Goal: Obtain resource: Download file/media

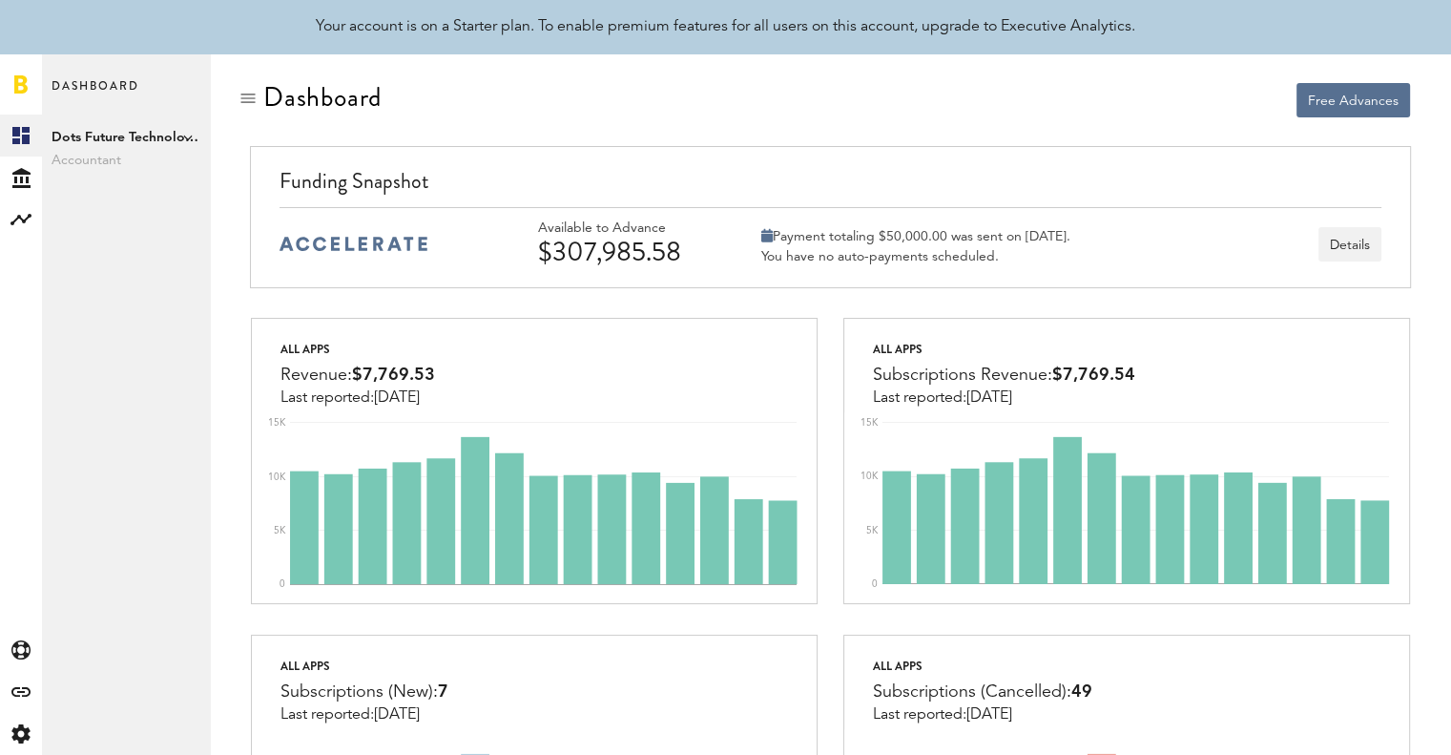
click at [898, 87] on div "Free Advances" at bounding box center [1126, 100] width 567 height 34
click at [99, 162] on span "Accountant" at bounding box center [126, 160] width 149 height 23
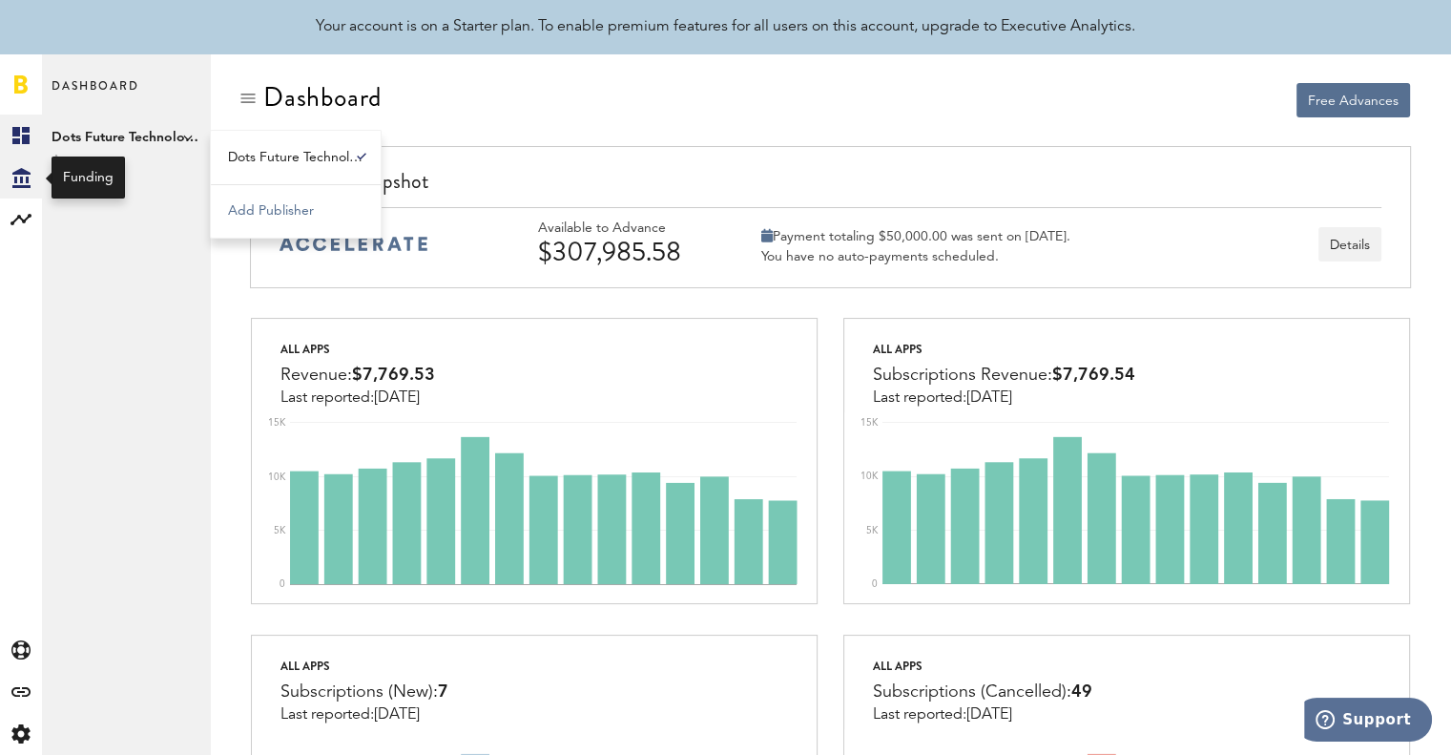
click at [15, 180] on icon at bounding box center [21, 178] width 18 height 20
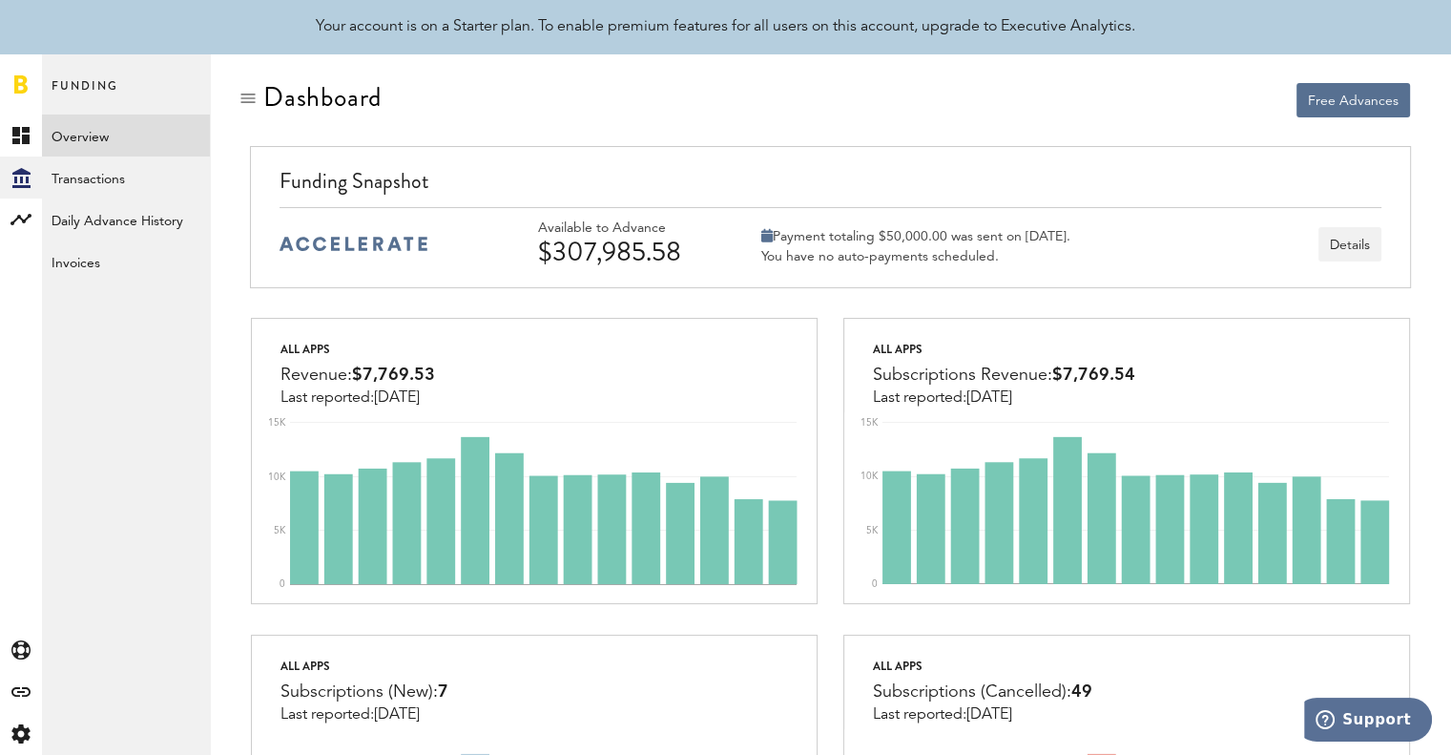
click at [95, 147] on link "Overview" at bounding box center [126, 135] width 168 height 42
click at [77, 259] on link "Invoices" at bounding box center [126, 261] width 168 height 42
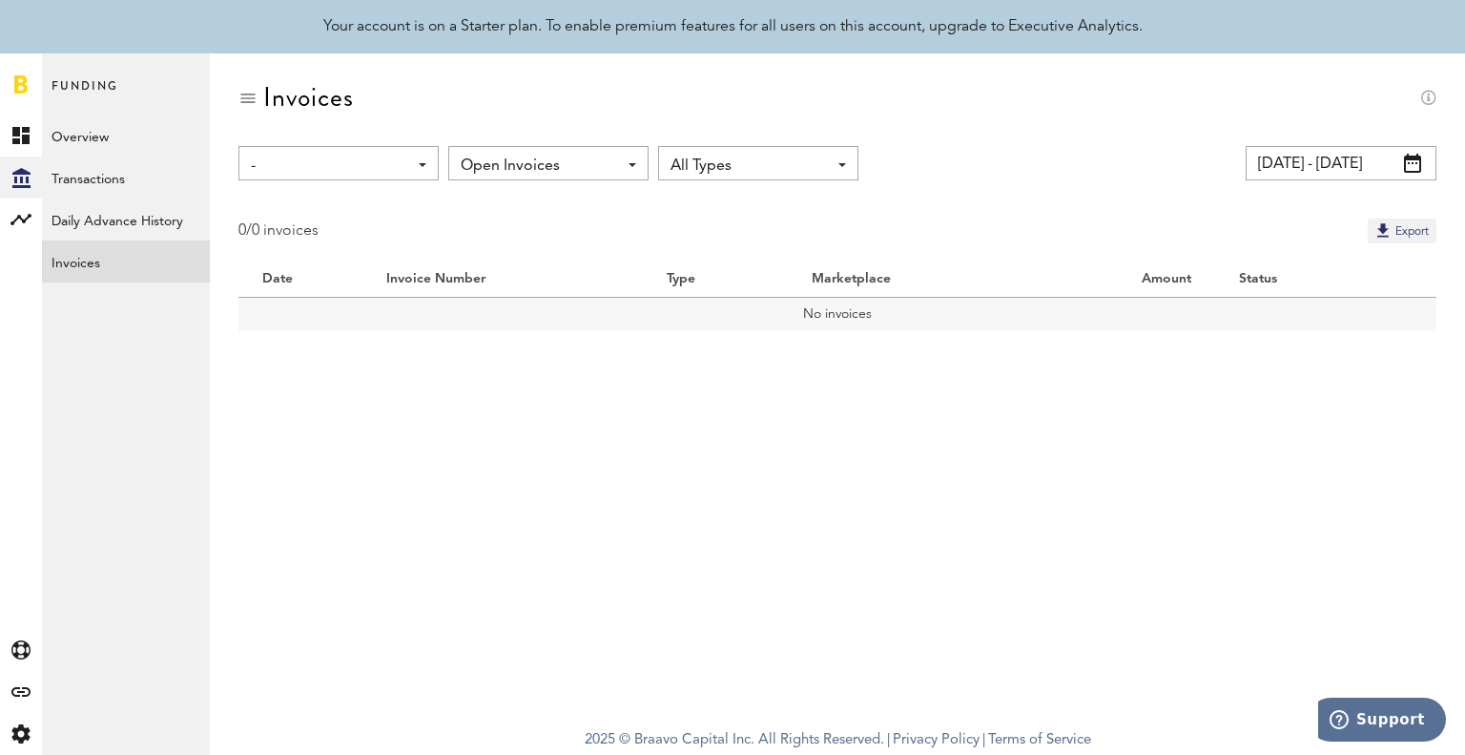
click at [1320, 164] on input "[DATE] - [DATE]" at bounding box center [1341, 163] width 191 height 34
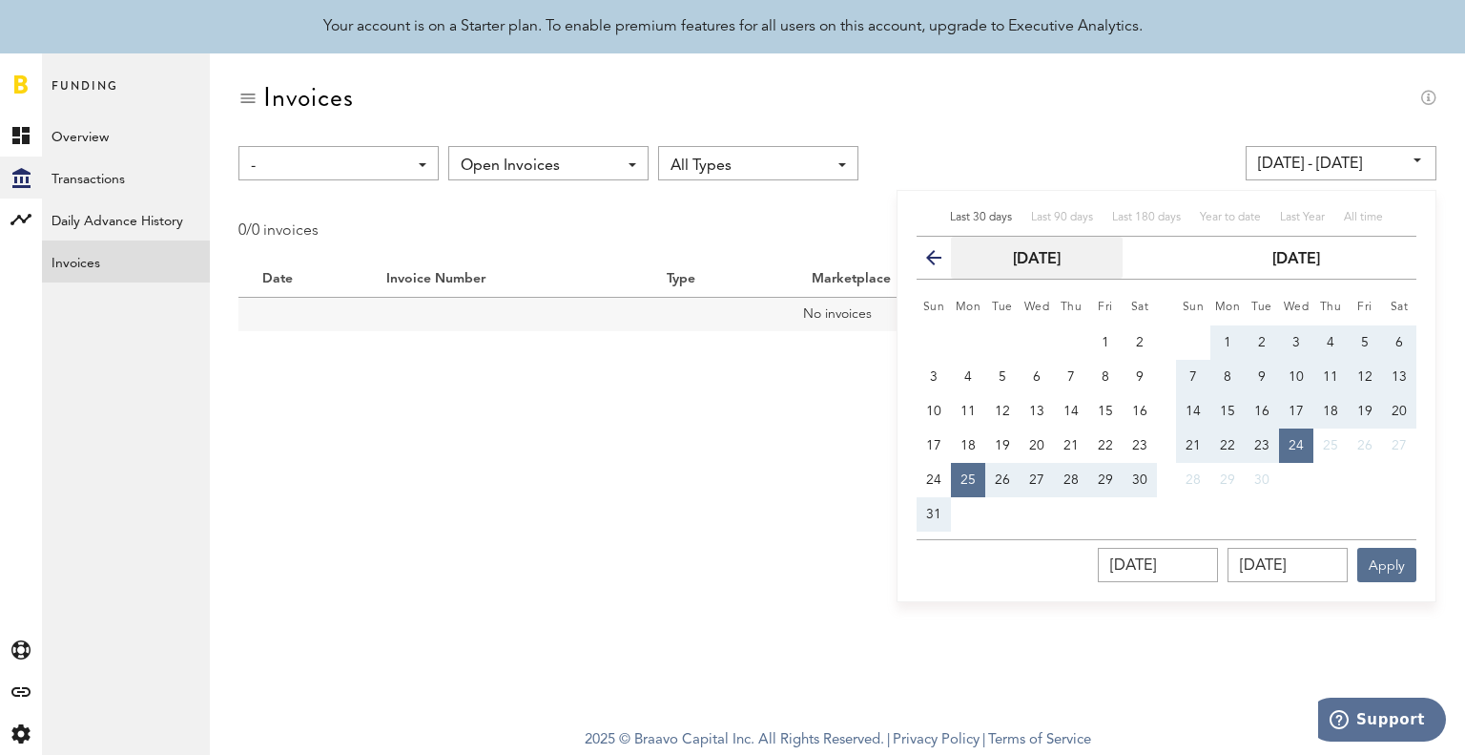
click at [1015, 270] on button "[DATE]" at bounding box center [1037, 258] width 172 height 42
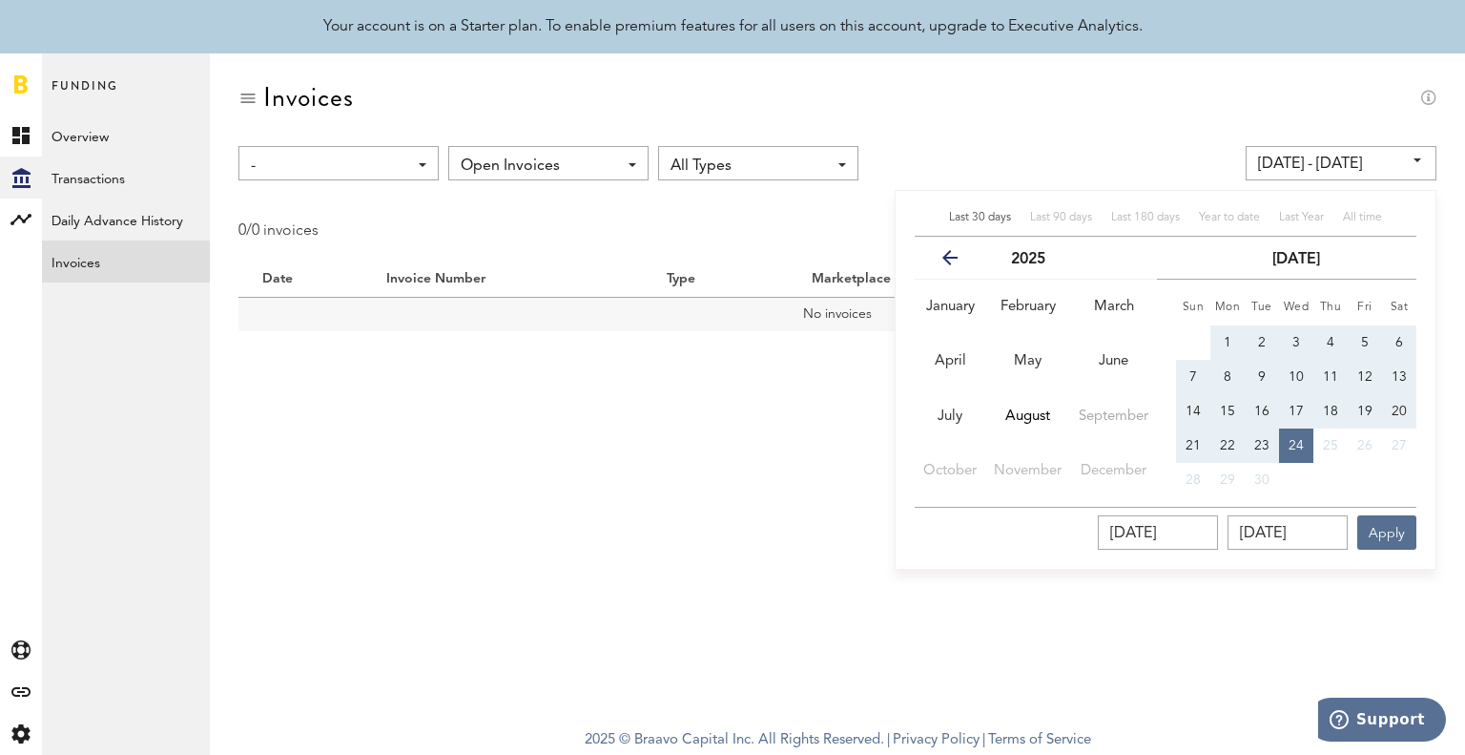
click at [958, 261] on icon "button" at bounding box center [958, 261] width 0 height 0
click at [967, 352] on button "April" at bounding box center [950, 361] width 71 height 54
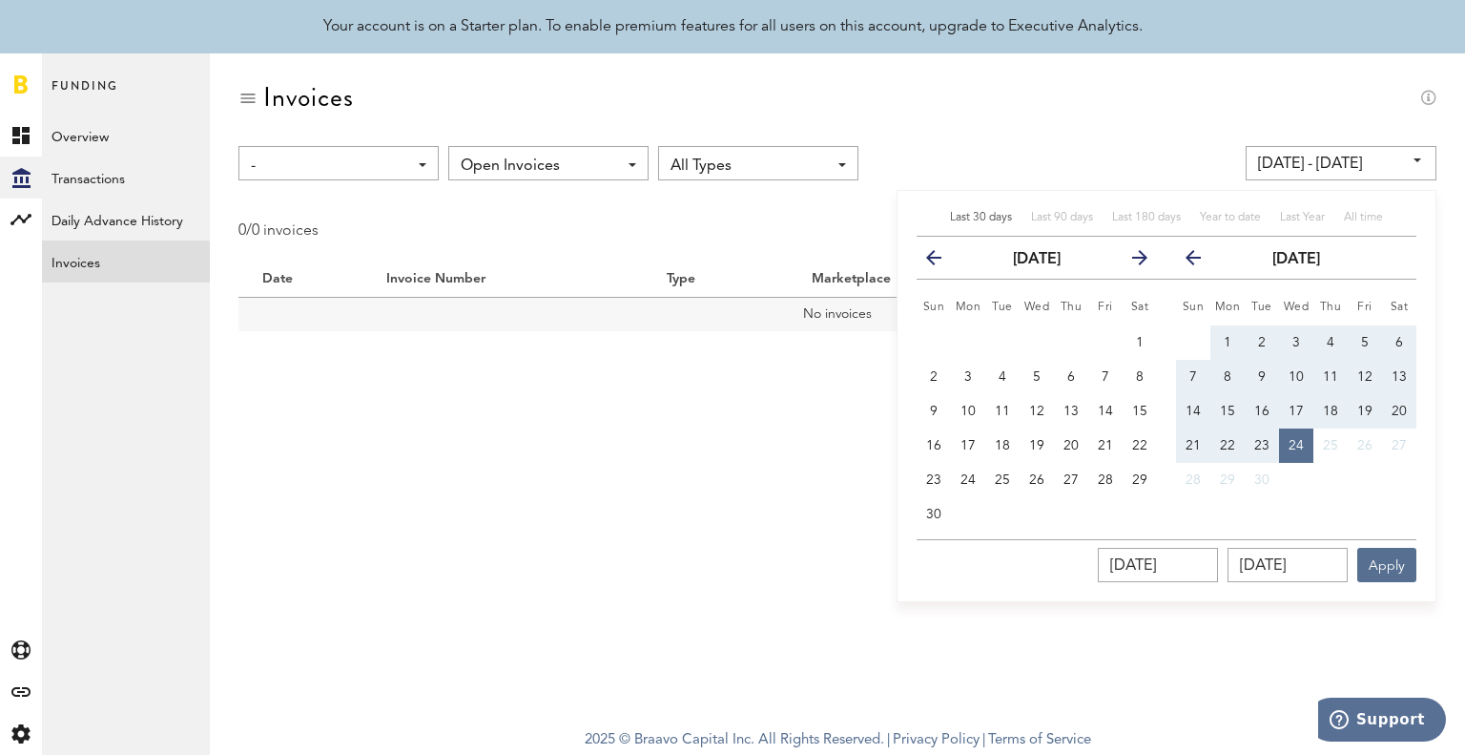
click at [1145, 338] on button "1" at bounding box center [1140, 342] width 34 height 34
type input "[DATE] - [DATE]"
type input "[DATE]"
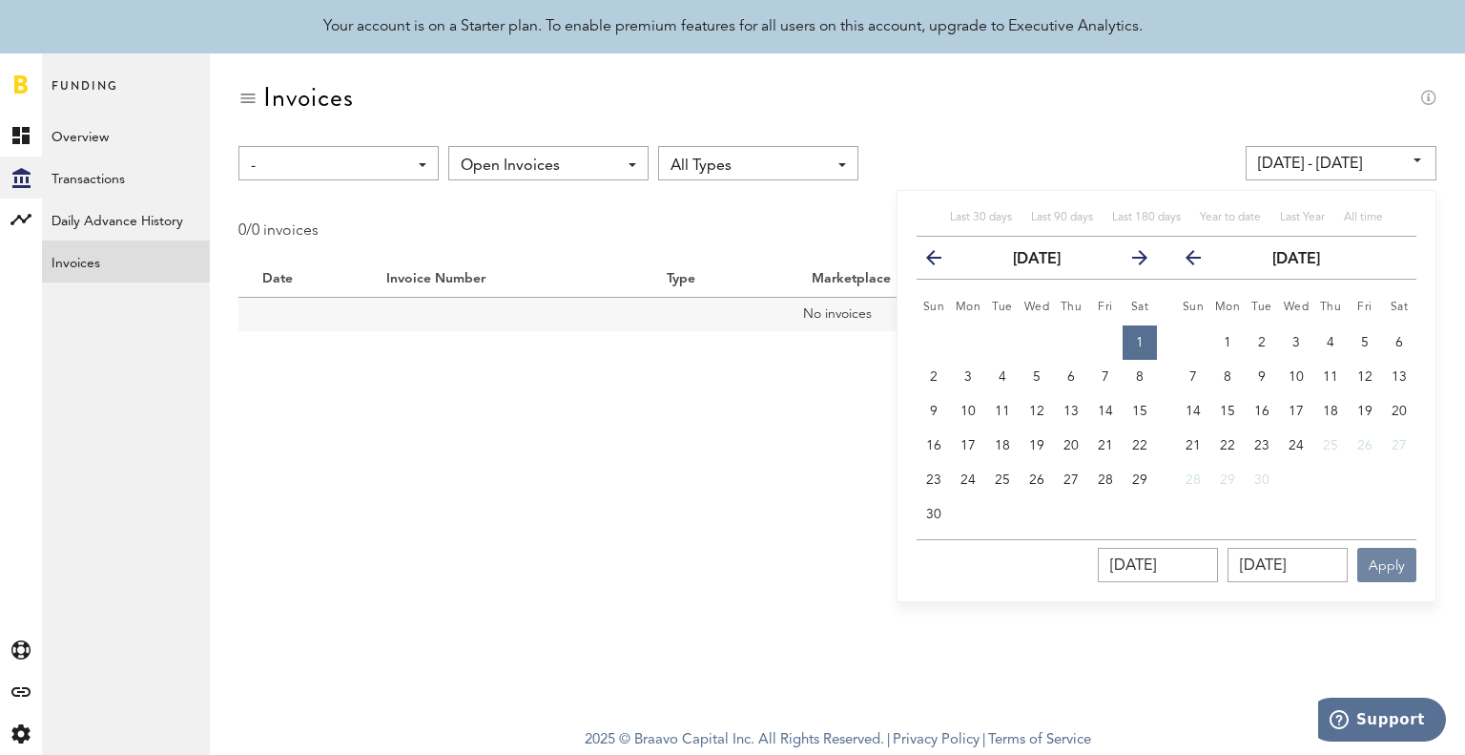
click at [1377, 565] on button "Apply" at bounding box center [1386, 565] width 59 height 34
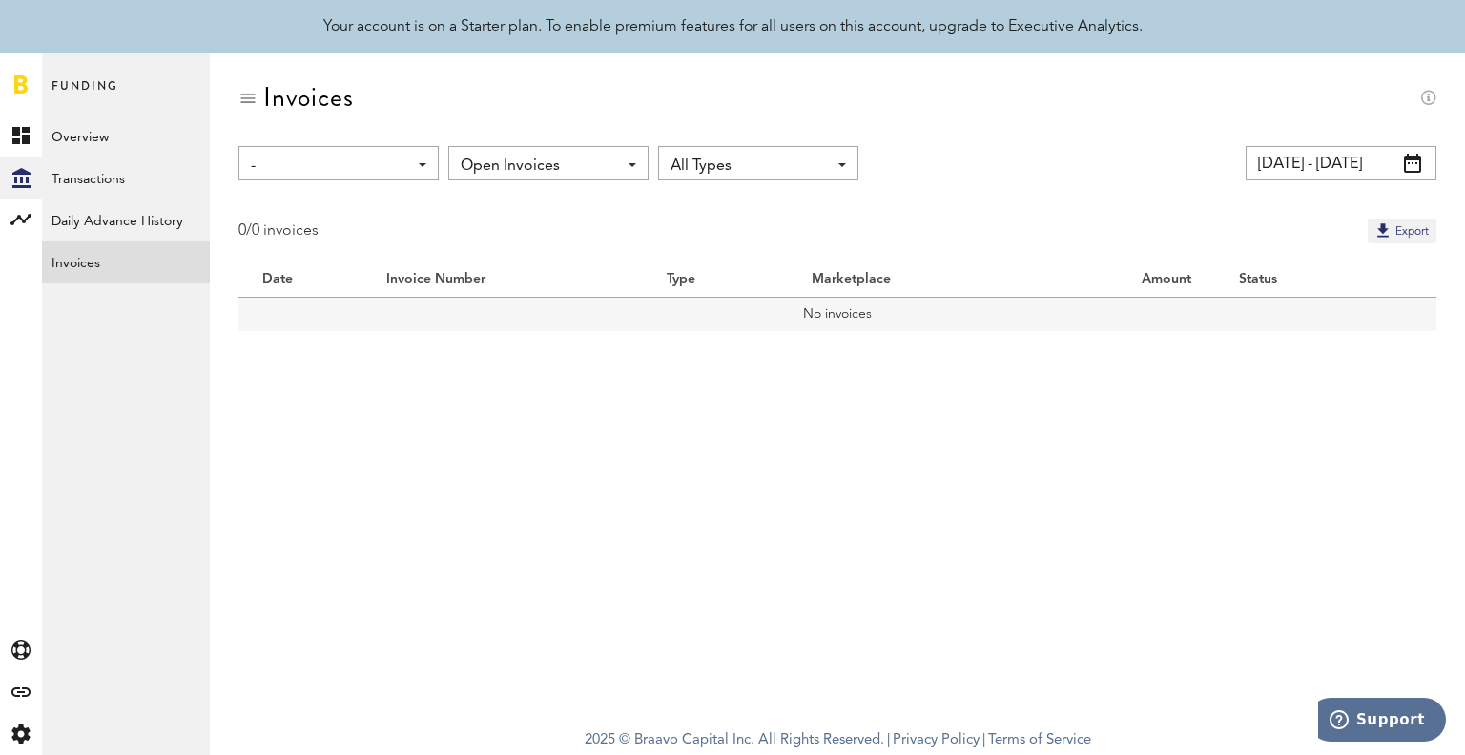
click at [599, 155] on span "Open Invoices" at bounding box center [539, 166] width 156 height 32
click at [534, 236] on span "All Invoices" at bounding box center [548, 242] width 162 height 32
click at [374, 173] on span "-" at bounding box center [329, 166] width 156 height 32
click at [347, 199] on span "All Marketplaces" at bounding box center [340, 208] width 164 height 32
click at [557, 227] on div "0/0 invoices Export" at bounding box center [837, 230] width 1198 height 25
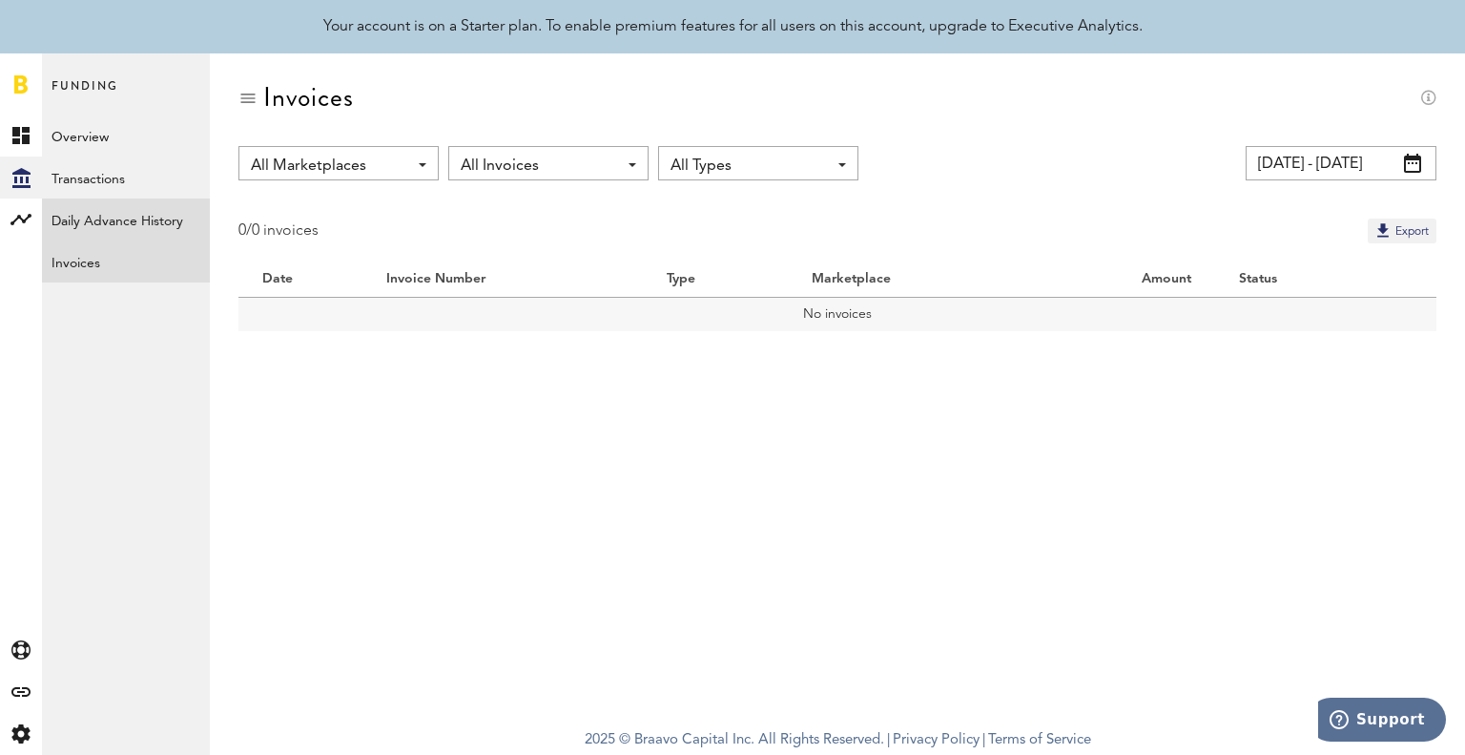
click at [79, 199] on link "Daily Advance History" at bounding box center [126, 219] width 168 height 42
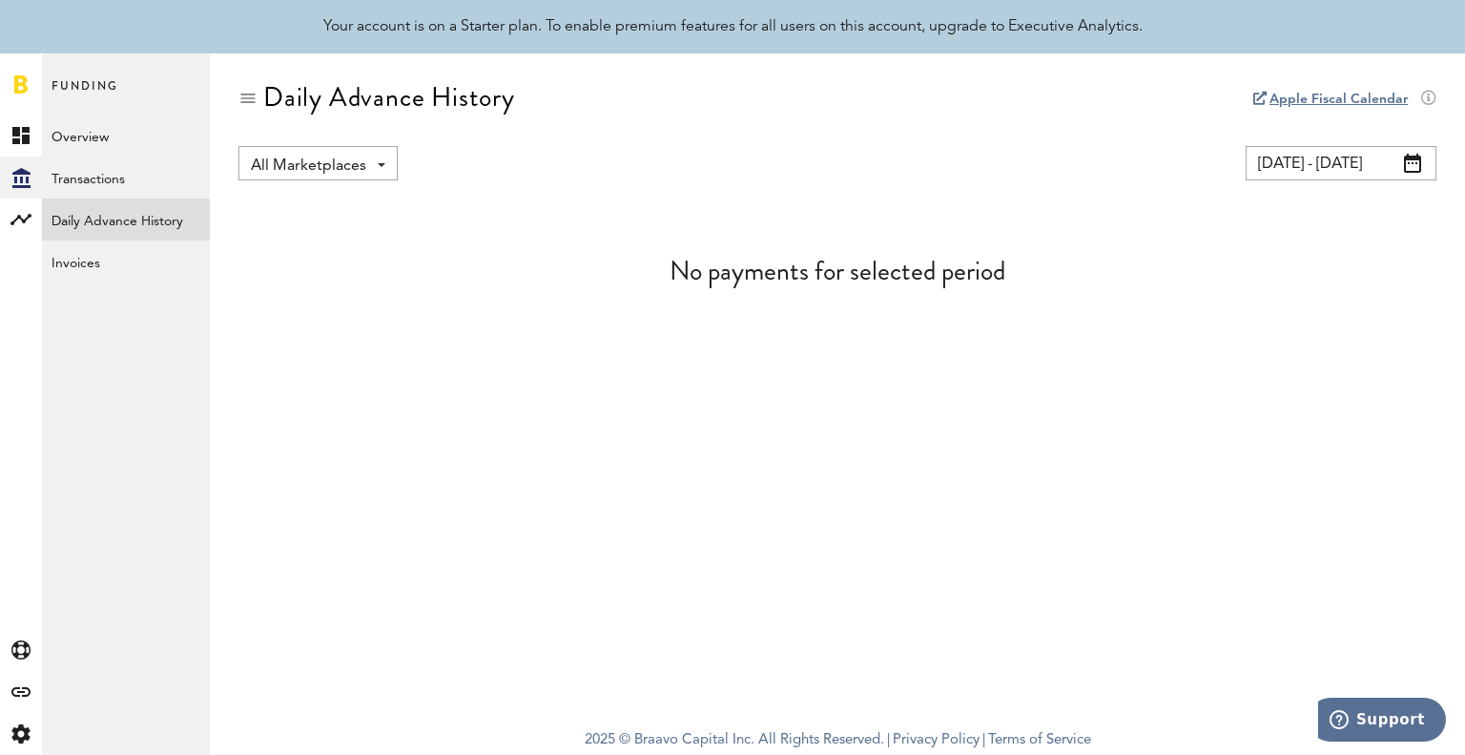
click at [1397, 159] on input "[DATE] - [DATE]" at bounding box center [1341, 163] width 191 height 34
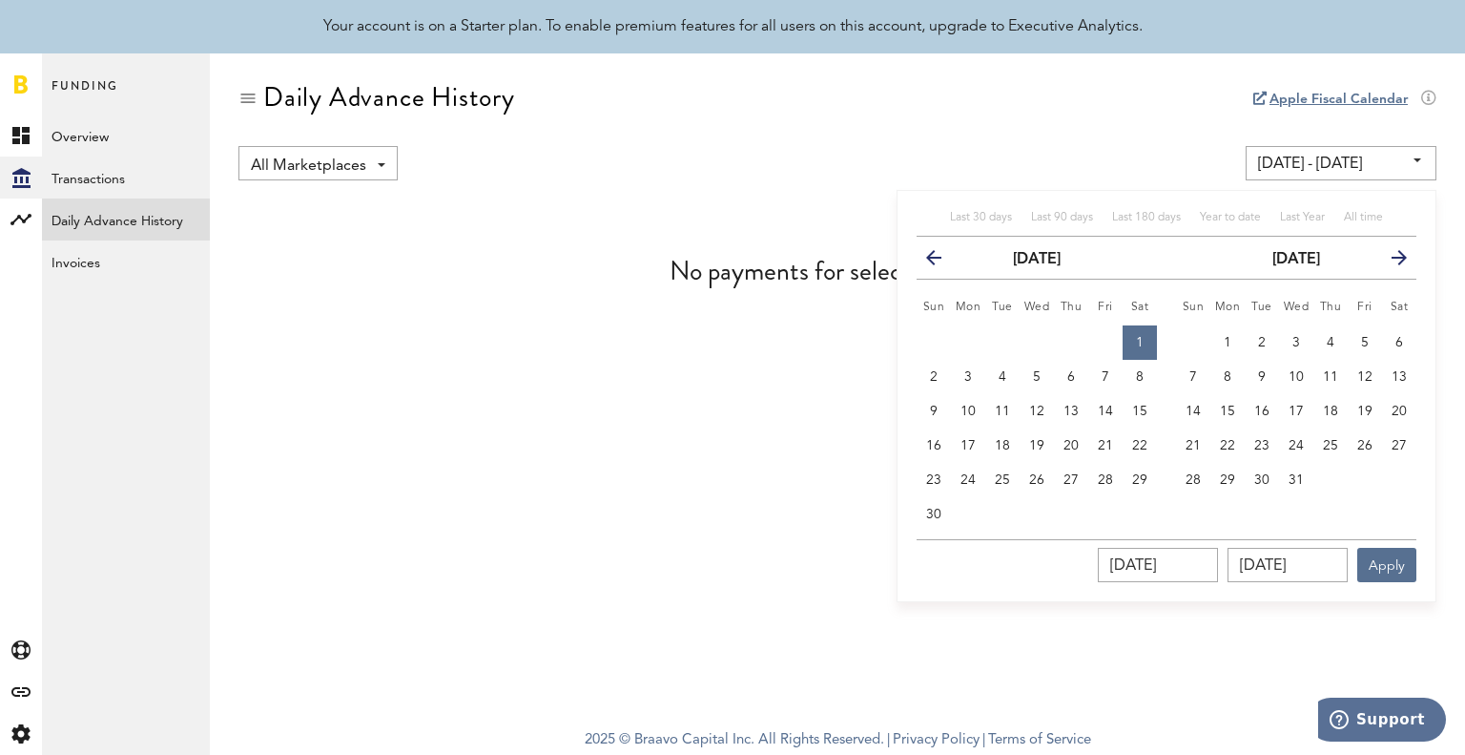
click at [1387, 260] on button "next" at bounding box center [1392, 257] width 34 height 27
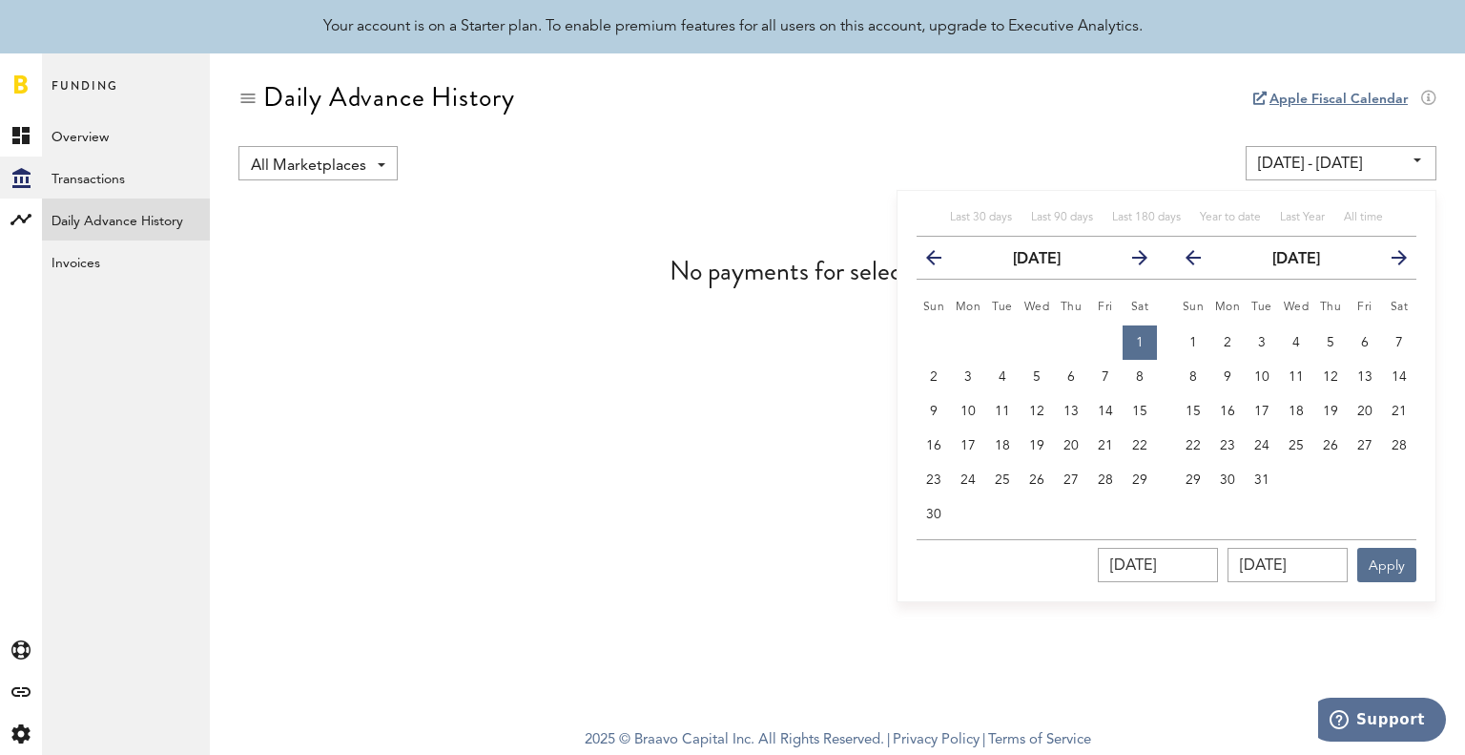
click at [1387, 260] on button "next" at bounding box center [1392, 257] width 34 height 27
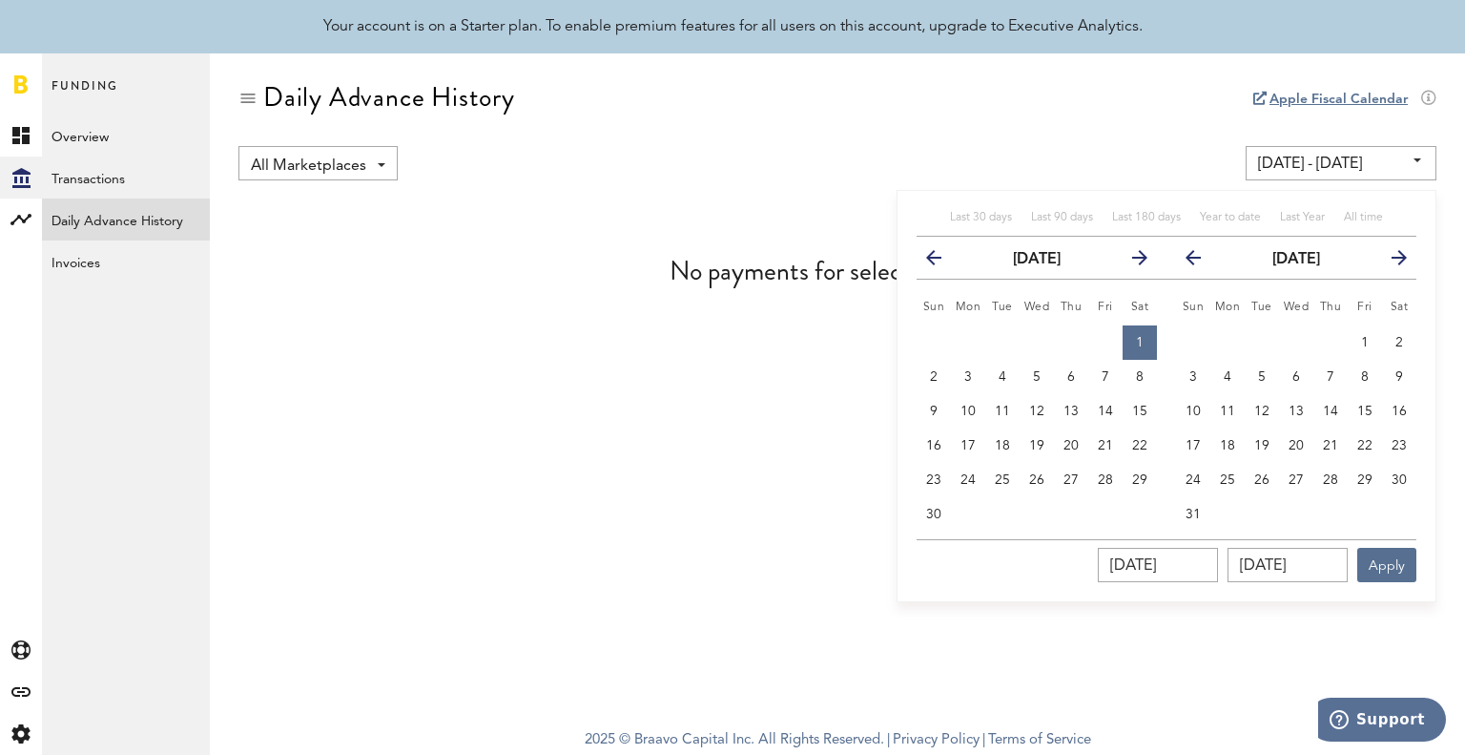
click at [1387, 260] on button "next" at bounding box center [1392, 257] width 34 height 27
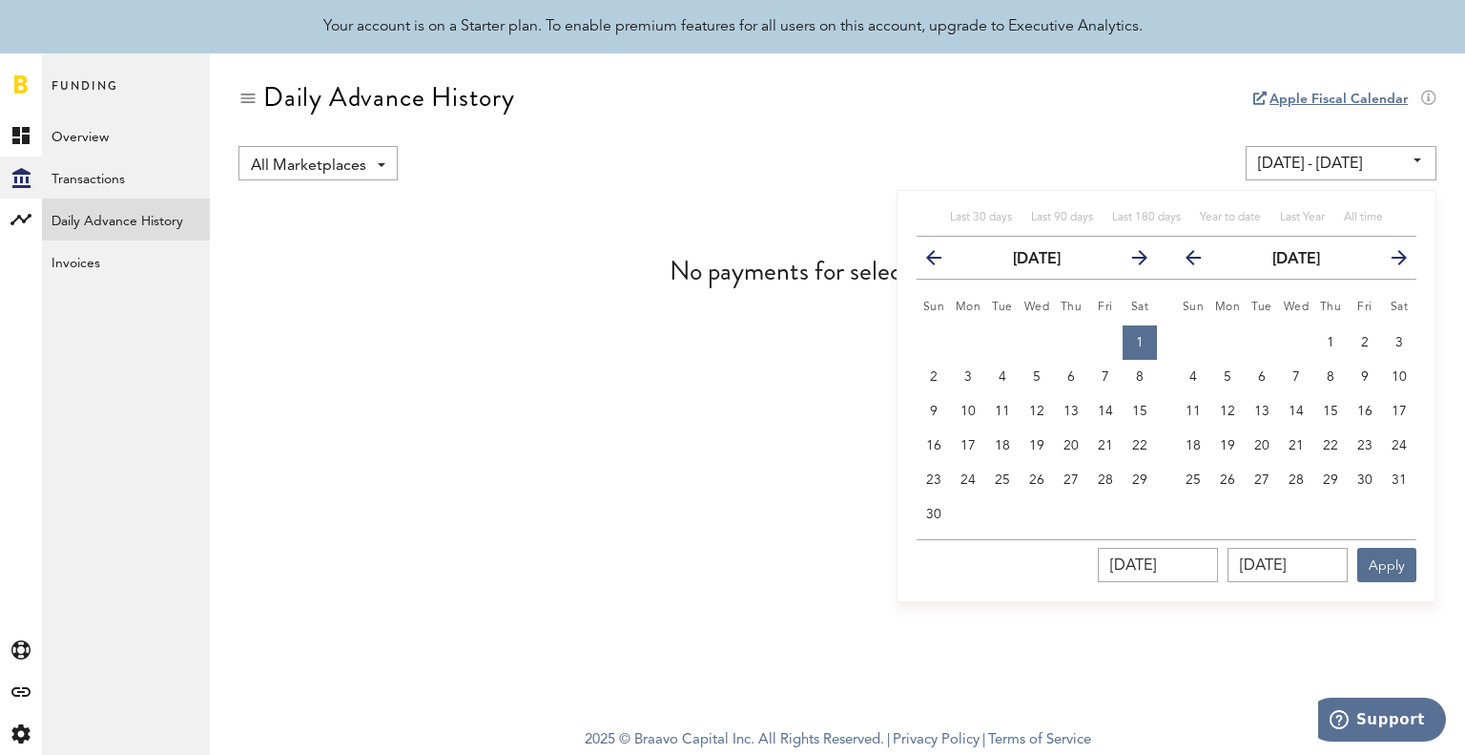
click at [1387, 260] on button "next" at bounding box center [1392, 257] width 34 height 27
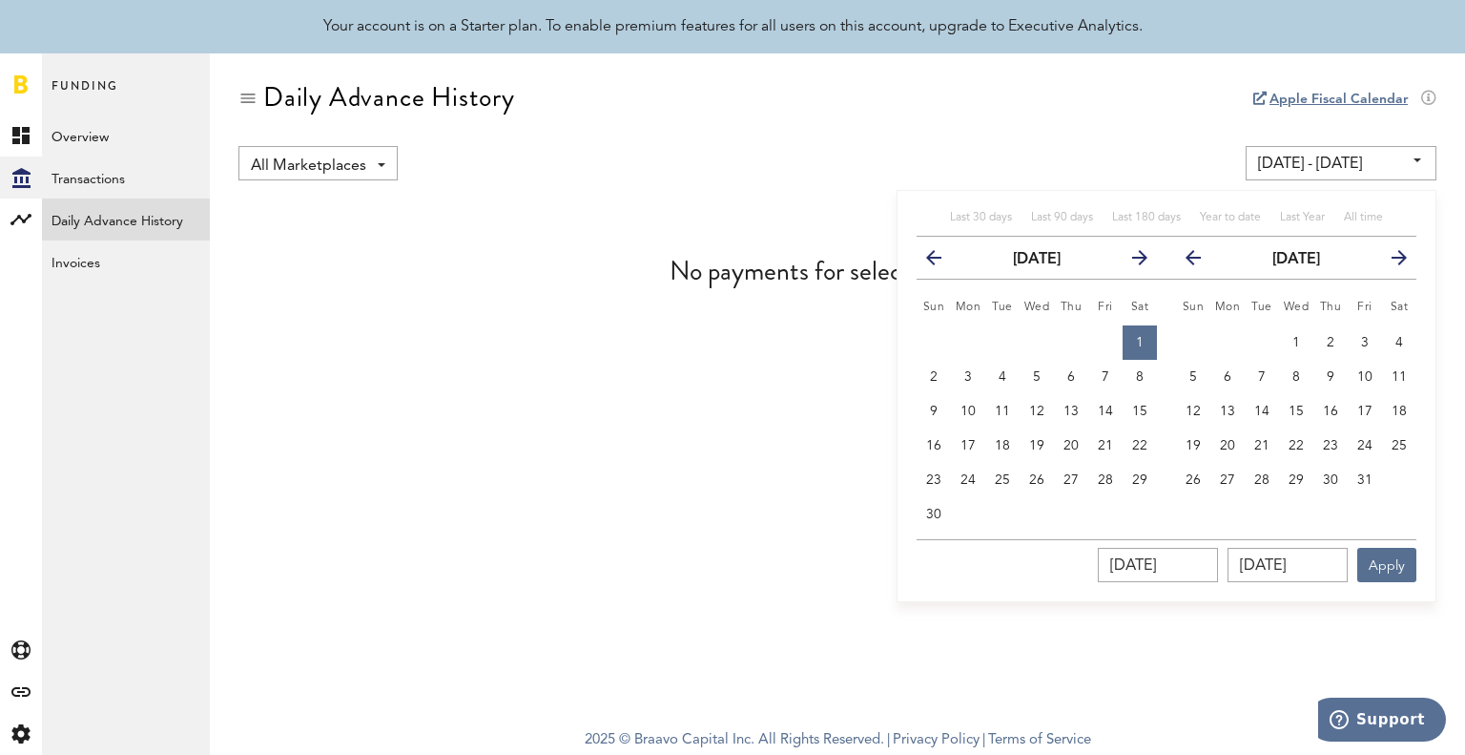
click at [1387, 260] on button "next" at bounding box center [1392, 257] width 34 height 27
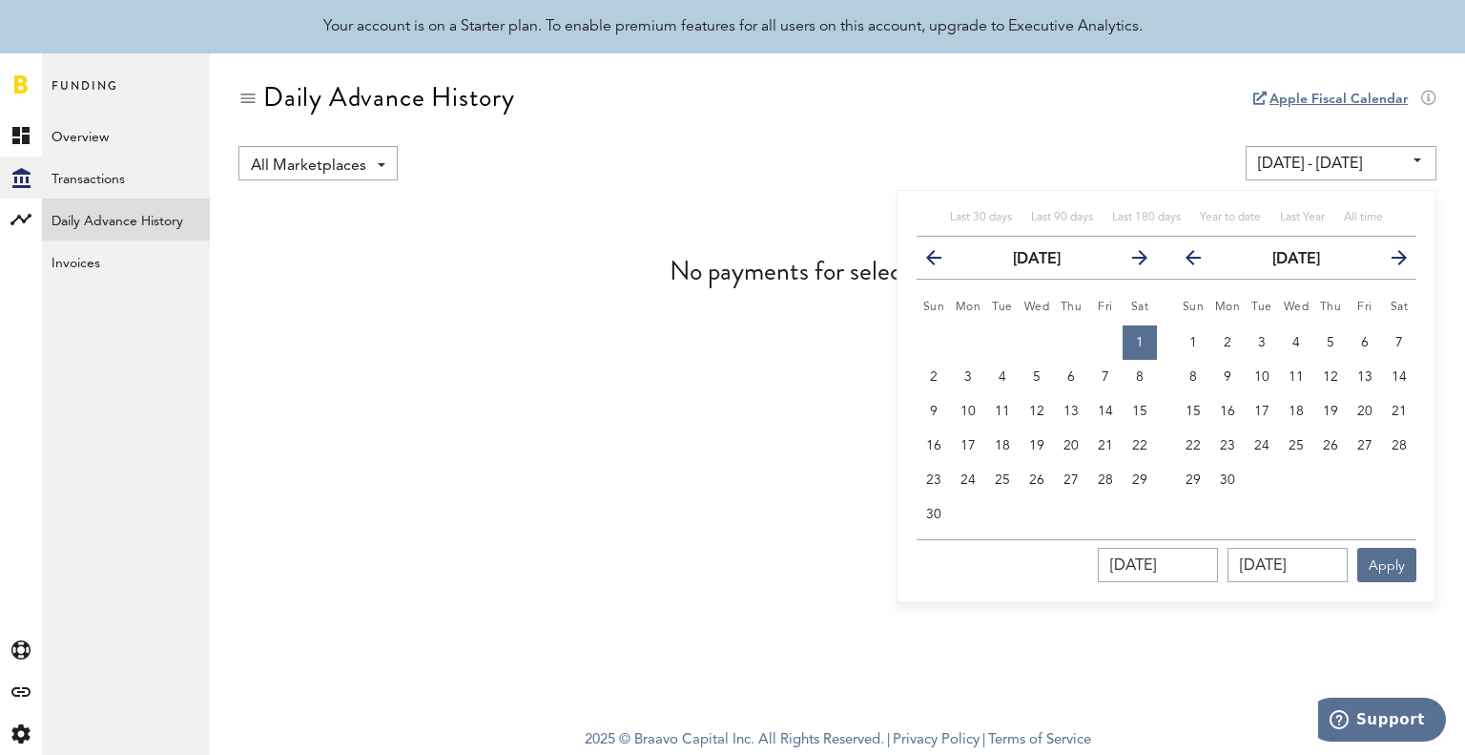
click at [1387, 260] on button "next" at bounding box center [1392, 257] width 34 height 27
click at [1387, 260] on th "next" at bounding box center [1399, 258] width 34 height 43
click at [1301, 439] on span "24" at bounding box center [1296, 445] width 15 height 13
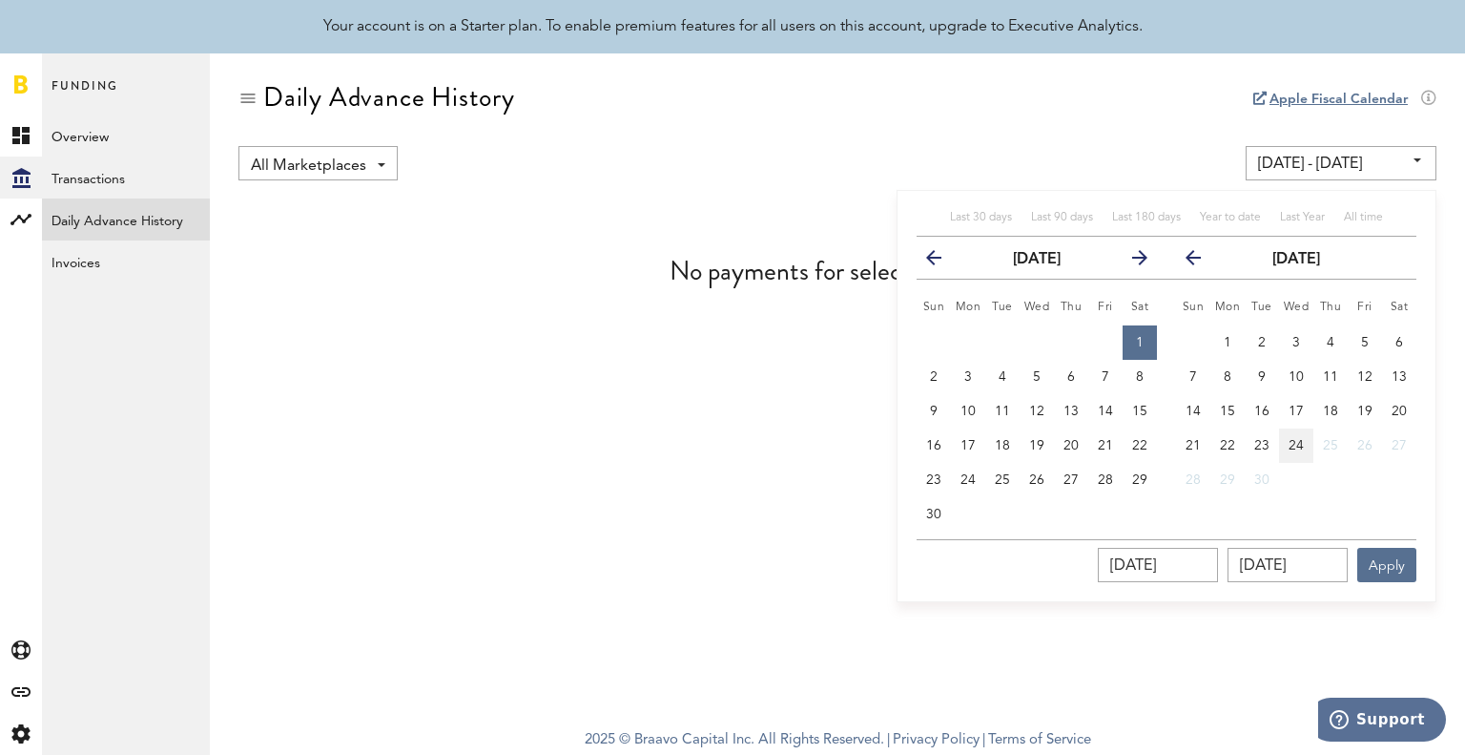
type input "[DATE] - [DATE]"
type input "[DATE]"
click at [92, 186] on link "Transactions" at bounding box center [126, 177] width 168 height 42
type input "[DATE] - [DATE]"
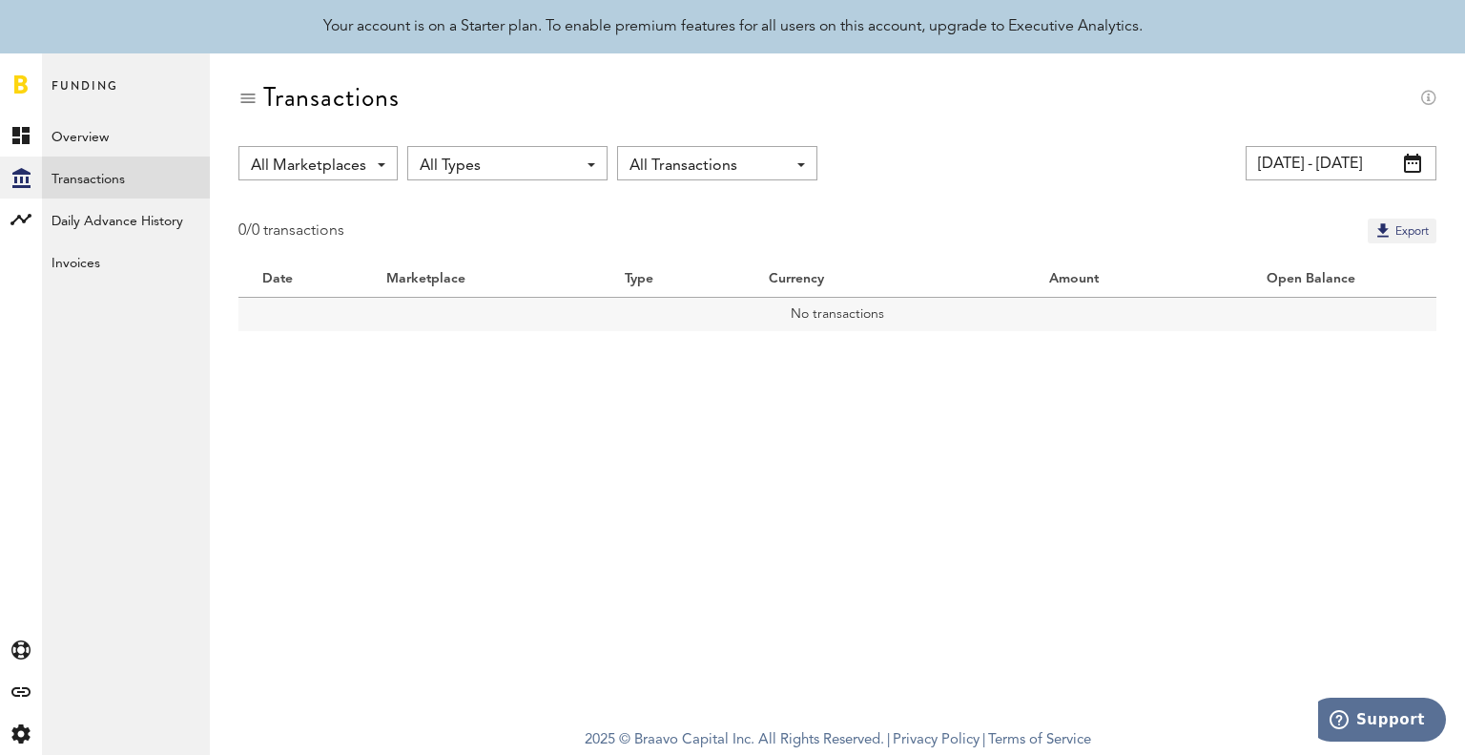
click at [538, 167] on span "All Types" at bounding box center [498, 166] width 156 height 32
click at [1332, 164] on input "[DATE] - [DATE]" at bounding box center [1341, 163] width 191 height 34
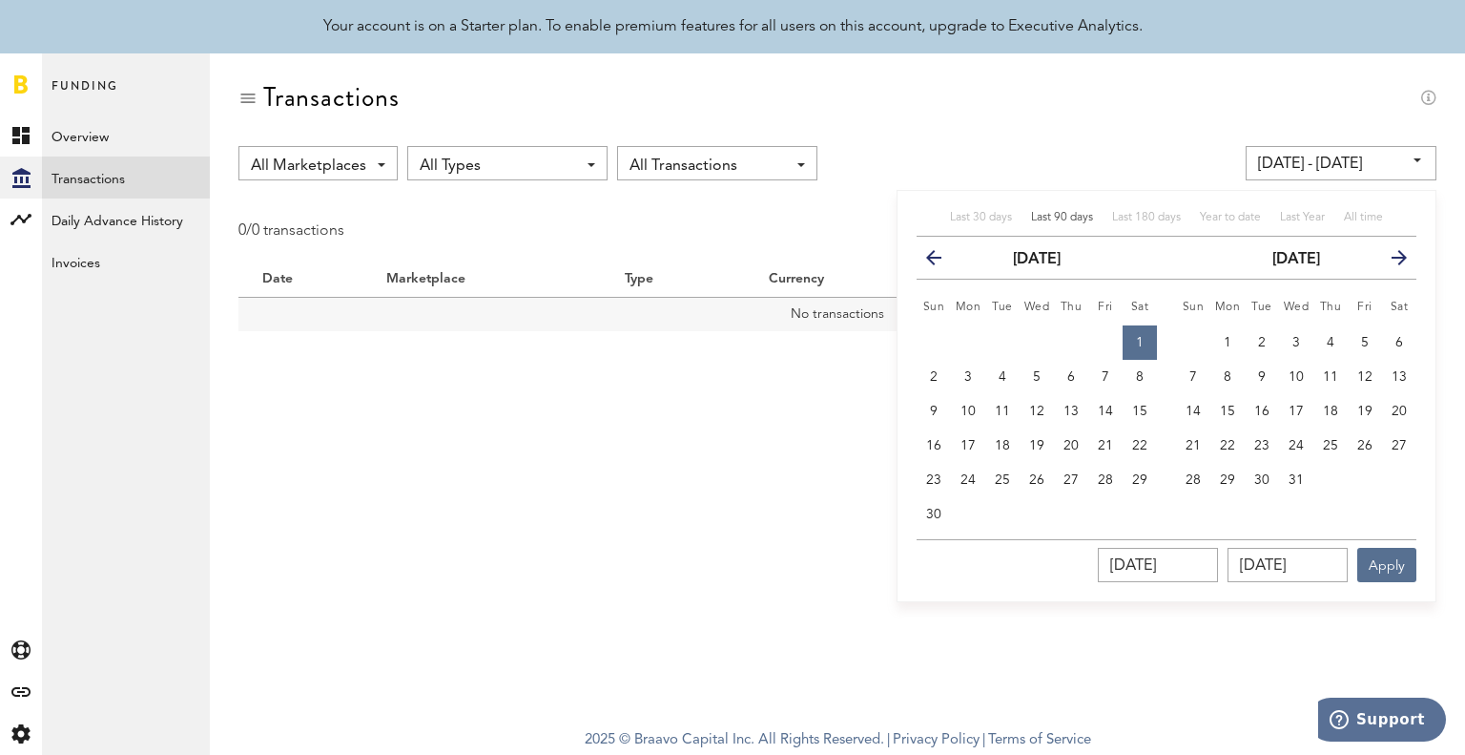
click at [1072, 217] on span "Last 90 days" at bounding box center [1062, 217] width 62 height 11
type input "[DATE] - [DATE]"
type input "[DATE]"
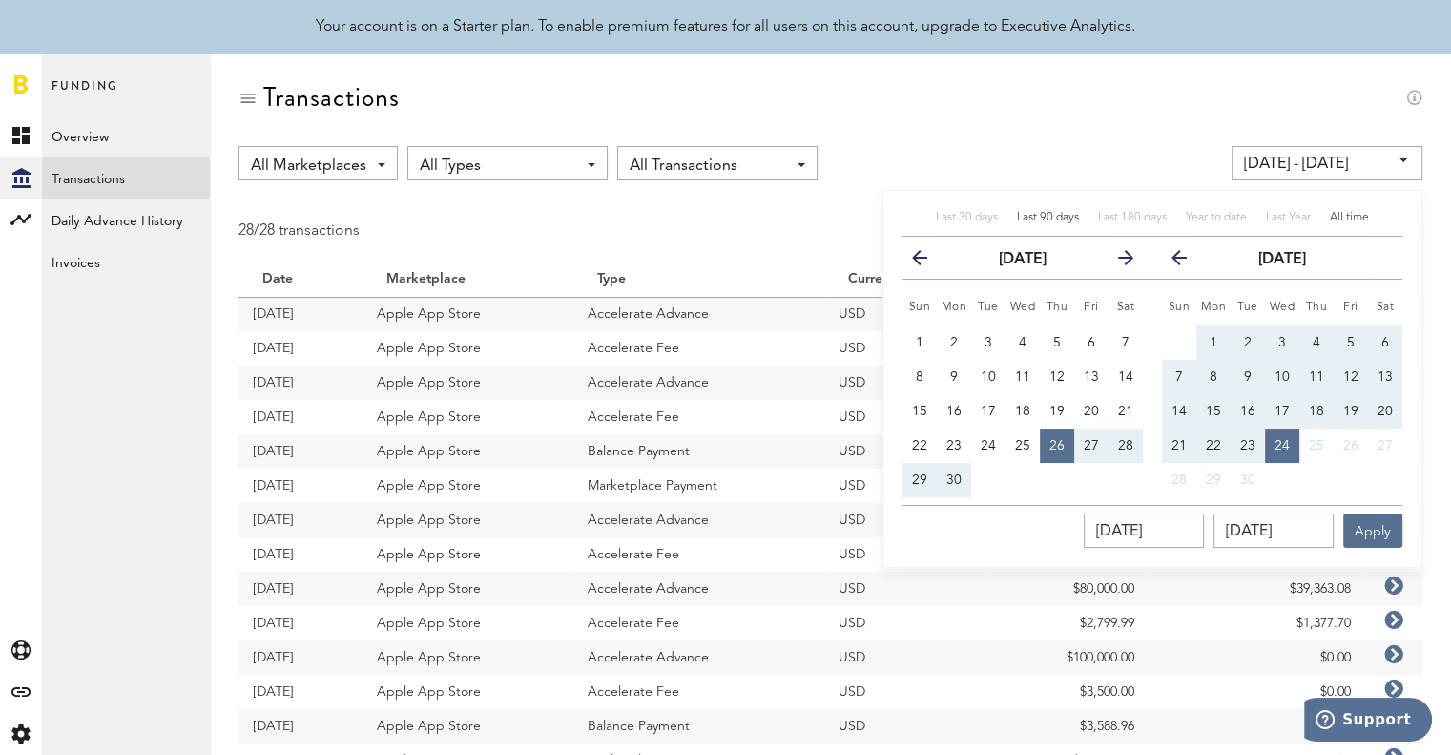
click at [1336, 216] on span "All time" at bounding box center [1349, 217] width 39 height 11
click at [1352, 516] on div "[DATE] [DATE] Apply" at bounding box center [1152, 526] width 500 height 43
type input "[DATE] - [DATE]"
type input "[DATE]"
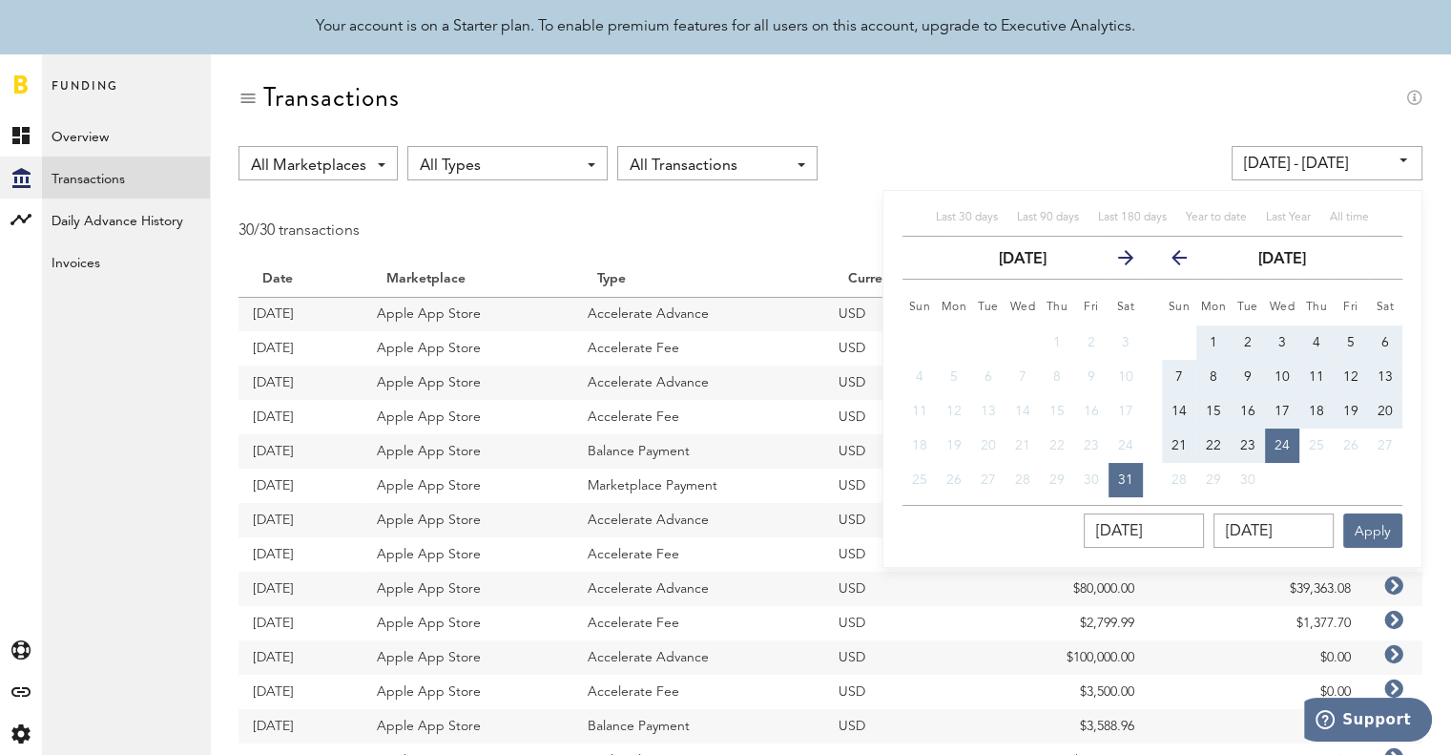
click at [1031, 179] on div "All Marketplaces All Marketplaces Apple App Store All Types All Types Accelerat…" at bounding box center [830, 163] width 1184 height 34
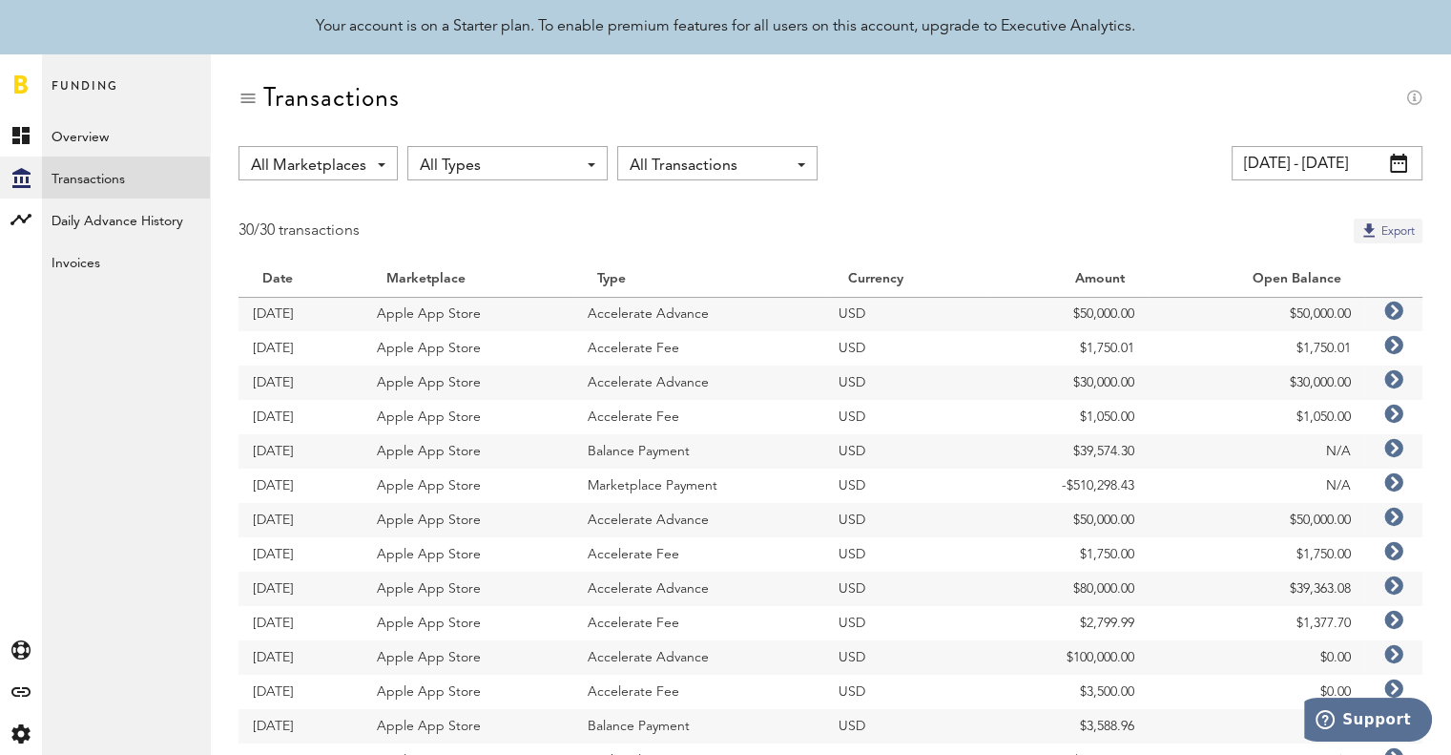
click at [1406, 234] on button "Export" at bounding box center [1388, 230] width 69 height 25
click at [109, 227] on link "Daily Advance History" at bounding box center [126, 219] width 168 height 42
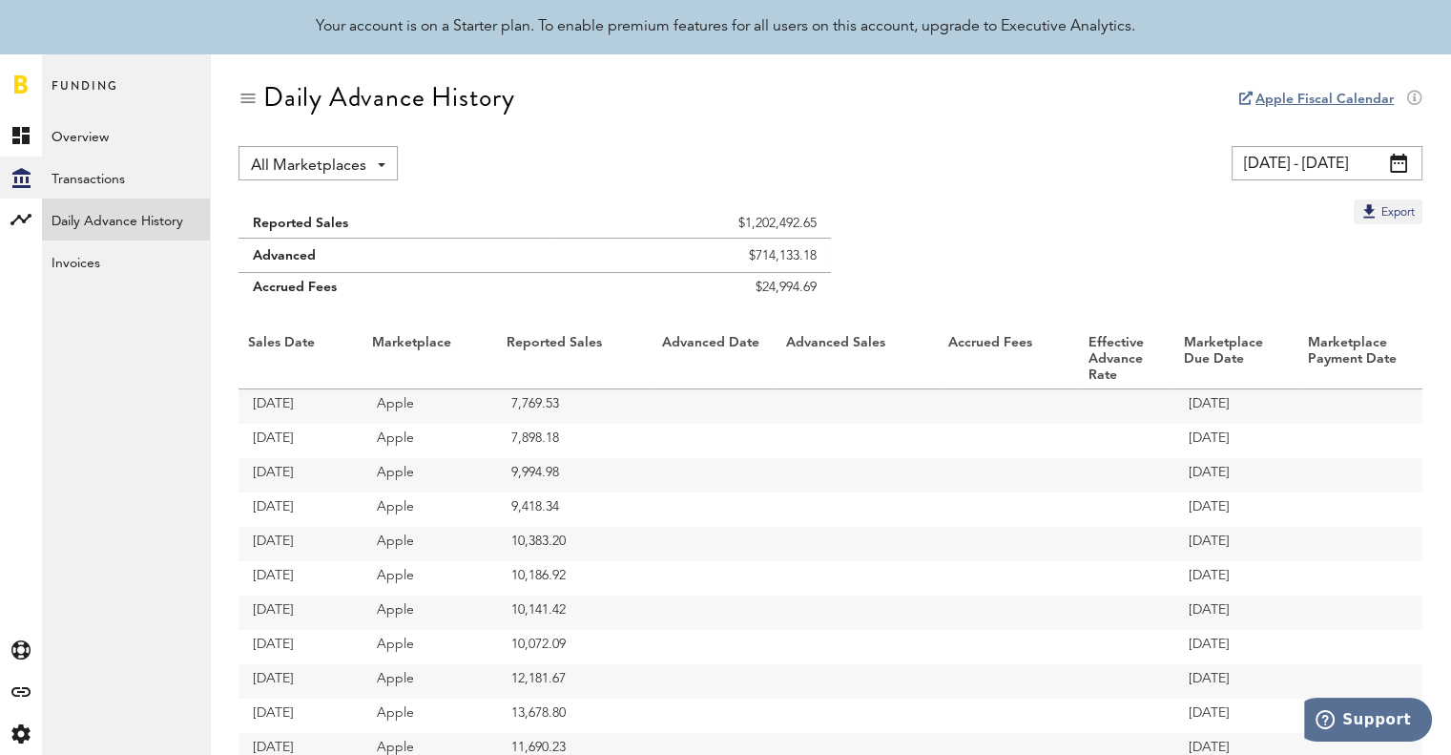
click at [1392, 160] on span at bounding box center [1398, 163] width 17 height 19
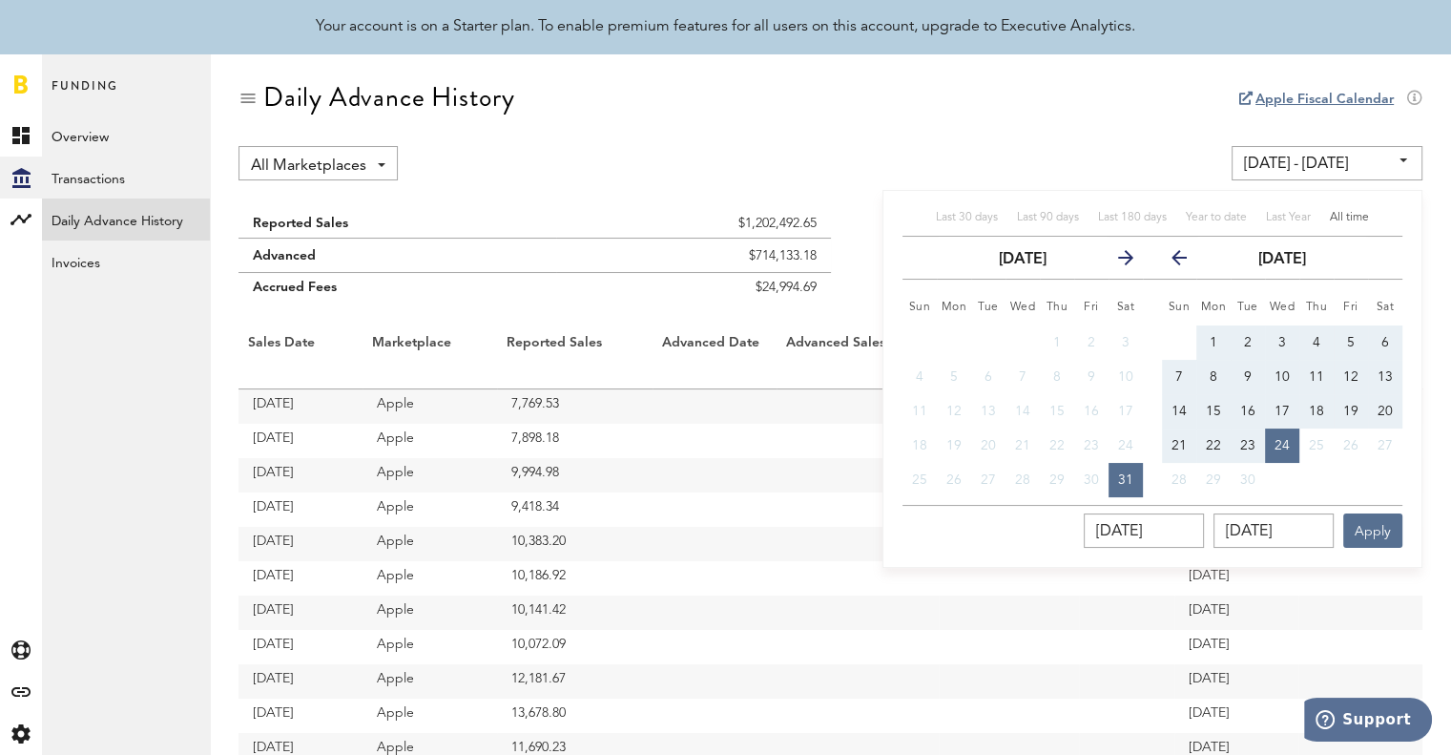
click at [1344, 217] on span "All time" at bounding box center [1349, 217] width 39 height 11
click at [1385, 533] on button "Apply" at bounding box center [1372, 530] width 59 height 34
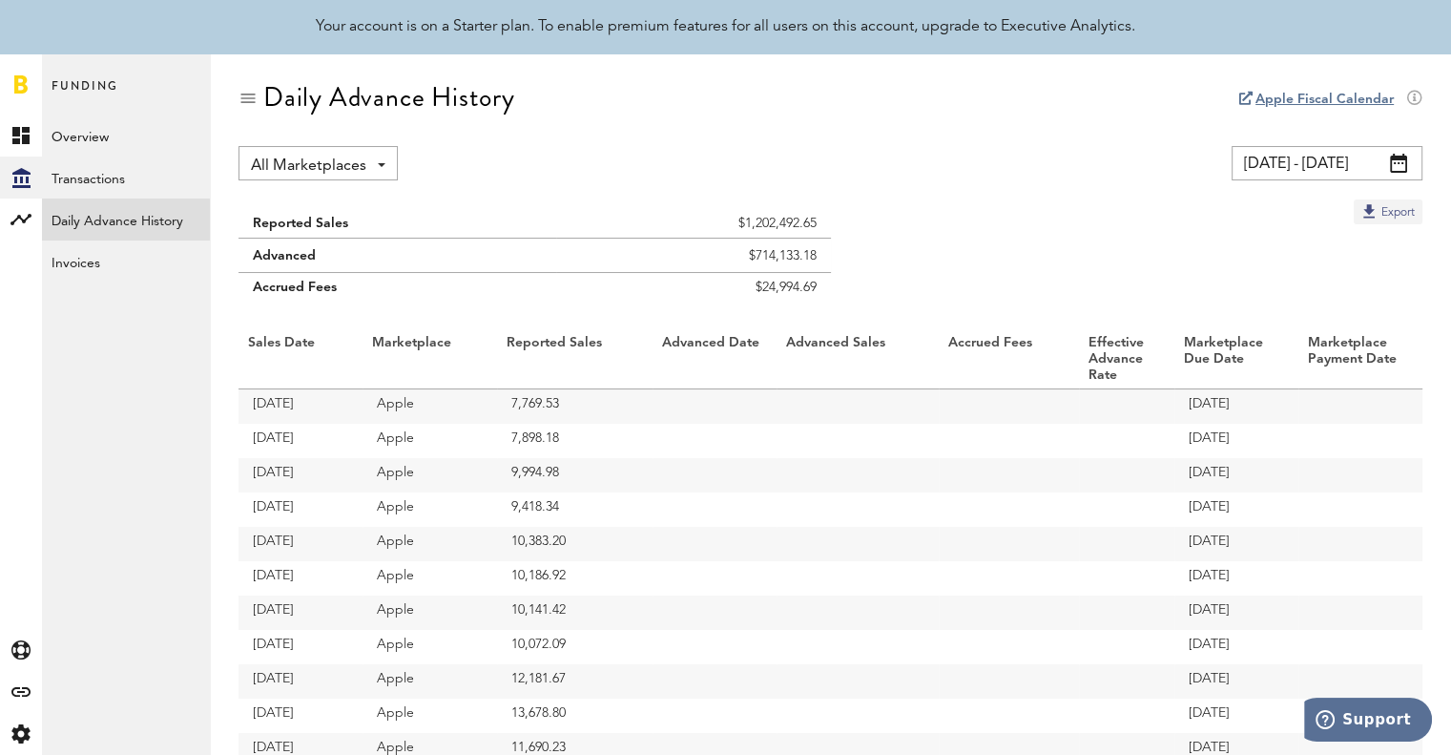
click at [1402, 211] on button "Export" at bounding box center [1388, 211] width 69 height 25
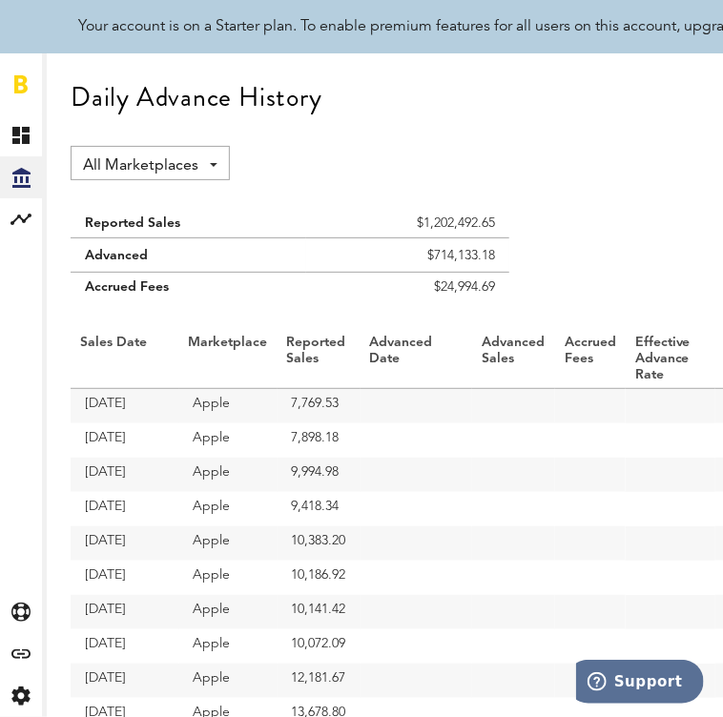
click at [671, 135] on div "Daily Advance History" at bounding box center [510, 114] width 878 height 64
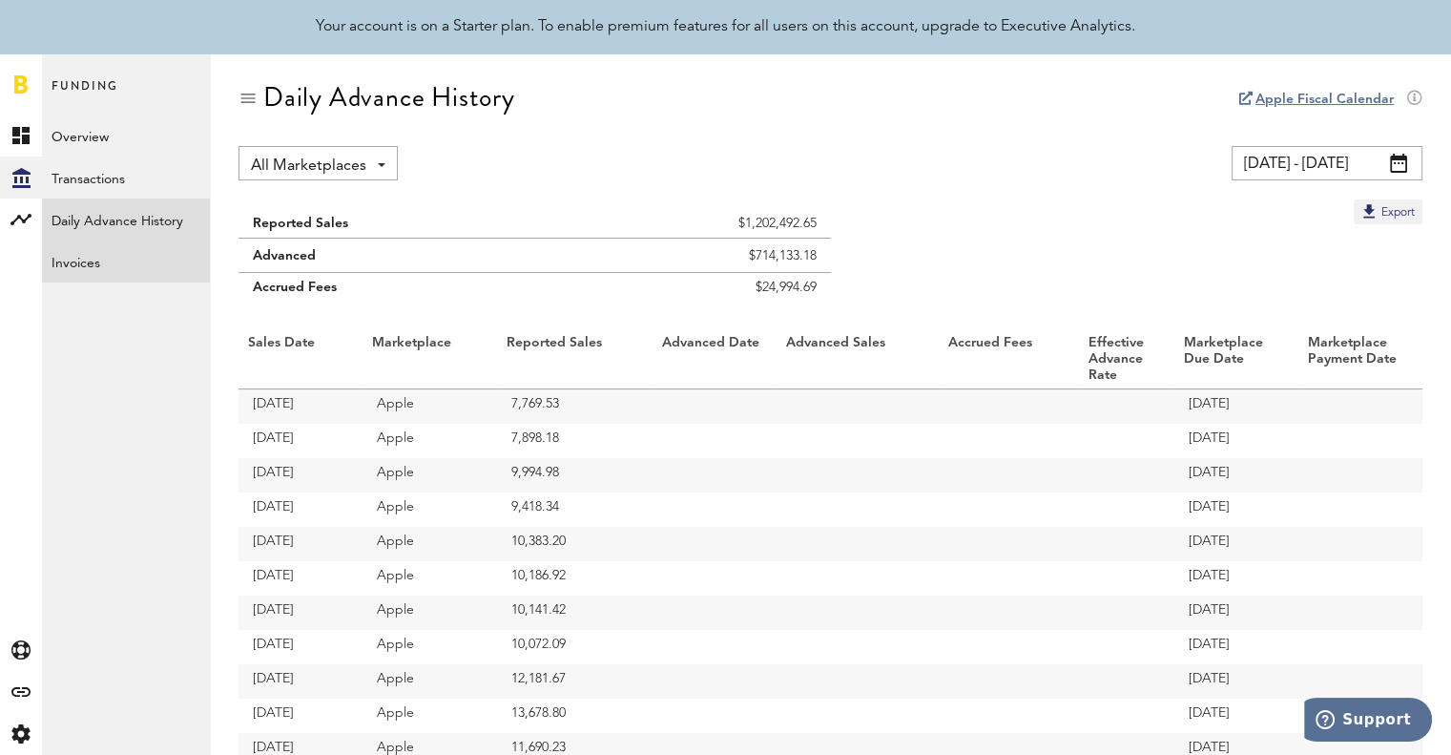
click at [137, 255] on link "Invoices" at bounding box center [126, 261] width 168 height 42
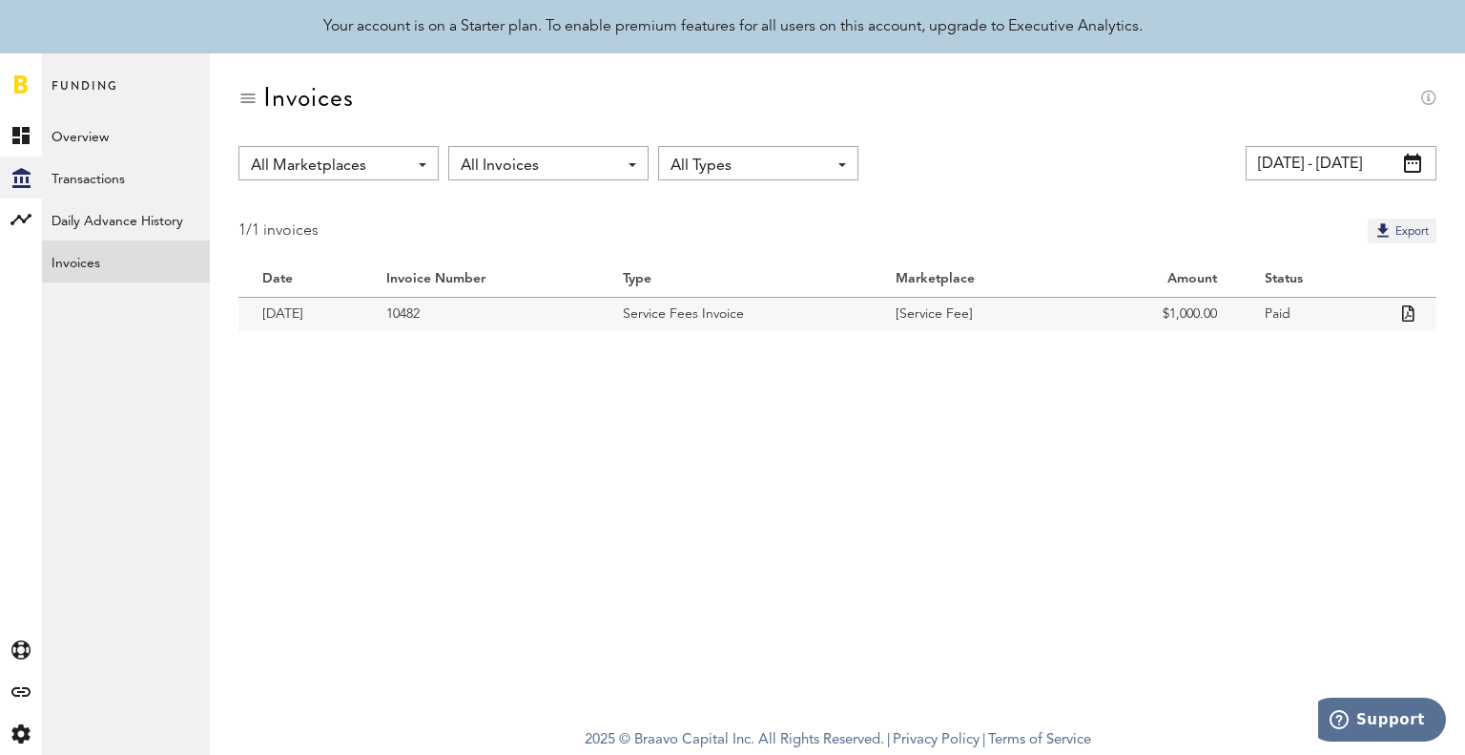
click at [1362, 165] on input "[DATE] - [DATE]" at bounding box center [1341, 163] width 191 height 34
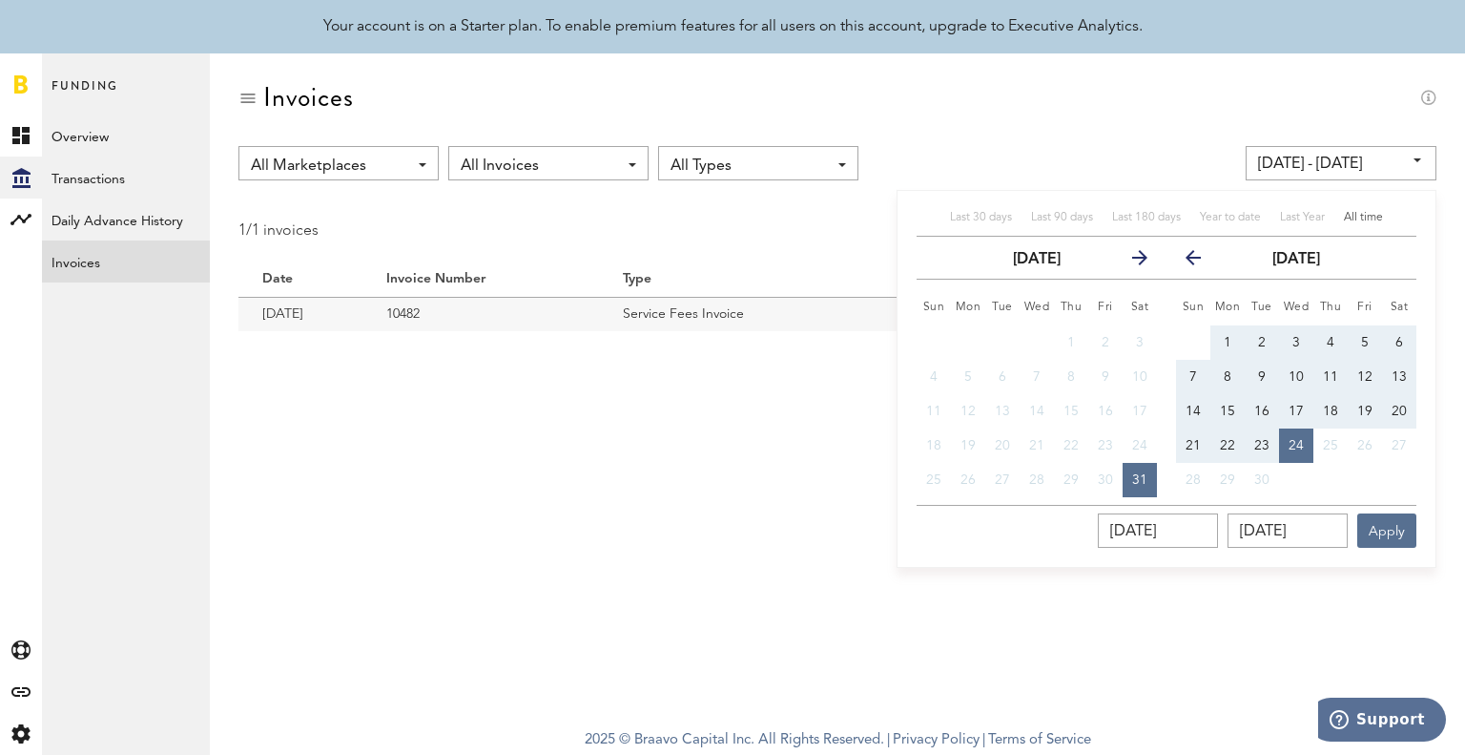
click at [1354, 215] on span "All time" at bounding box center [1363, 217] width 39 height 11
click at [1391, 533] on button "Apply" at bounding box center [1386, 530] width 59 height 34
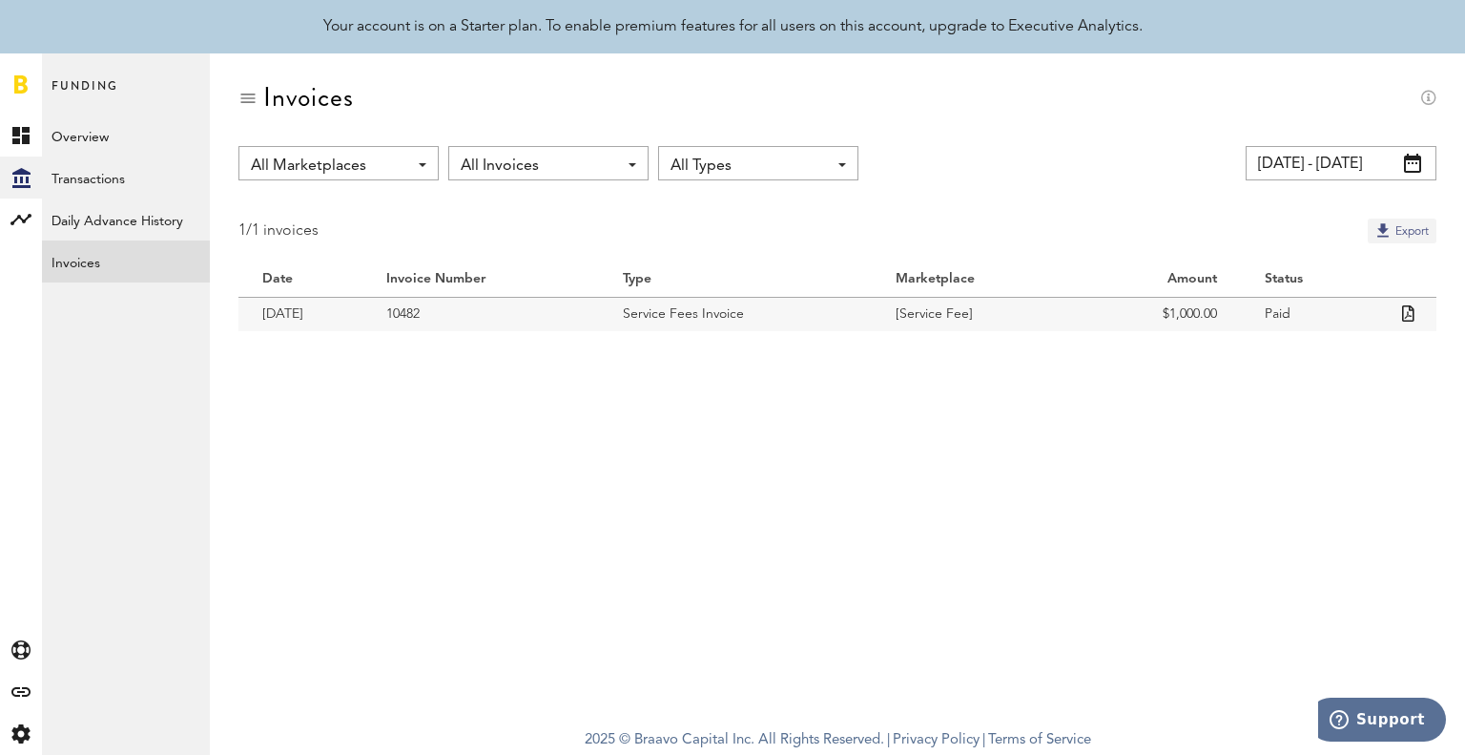
click at [1377, 235] on button "Export" at bounding box center [1402, 230] width 69 height 25
